Goal: Transaction & Acquisition: Download file/media

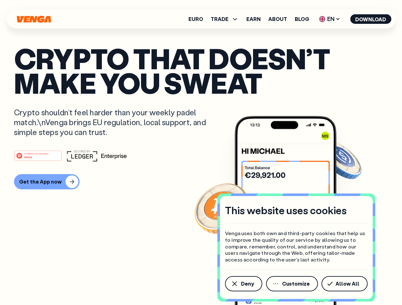
click at [201, 153] on div "#1 PRODUCT OF THE MONTH Web3" at bounding box center [201, 155] width 374 height 11
click at [243, 284] on span "Deny" at bounding box center [247, 283] width 13 height 5
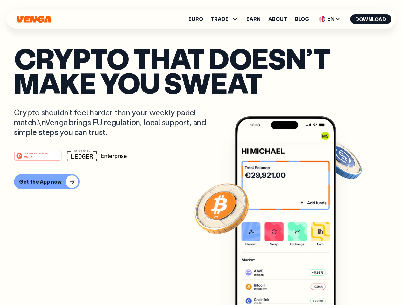
click at [292, 284] on img at bounding box center [285, 222] width 102 height 213
click at [345, 284] on article "Crypto that doesn’t make you sweat Crypto shouldn’t feel harder than your weekl…" at bounding box center [201, 165] width 374 height 239
click at [226, 19] on span "TRADE" at bounding box center [220, 19] width 18 height 5
click at [330, 19] on span "EN" at bounding box center [329, 19] width 26 height 10
click at [371, 19] on button "Download" at bounding box center [370, 19] width 41 height 10
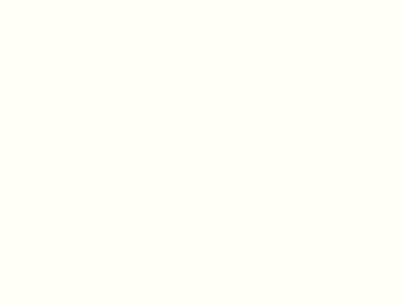
click at [46, 0] on html "This website uses cookies Venga uses both own and third-party cookies that help…" at bounding box center [201, 0] width 402 height 0
click at [39, 0] on html "This website uses cookies Venga uses both own and third-party cookies that help…" at bounding box center [201, 0] width 402 height 0
